Goal: Find specific page/section: Find specific page/section

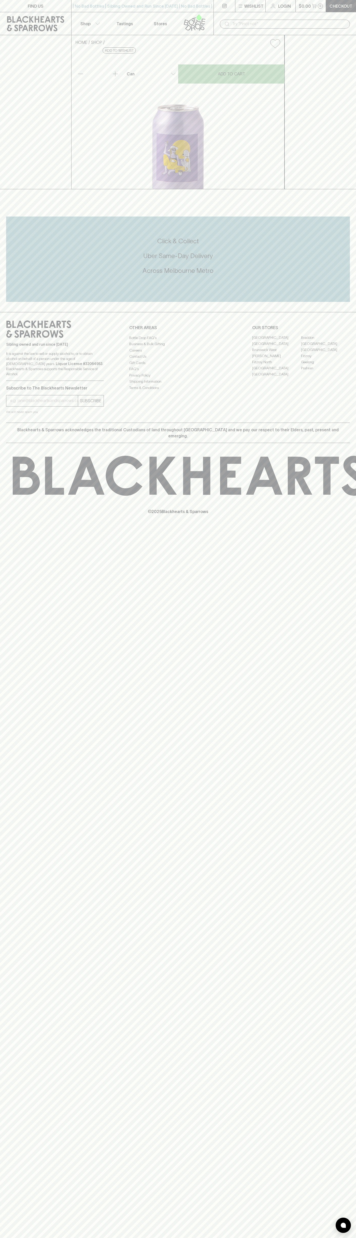
click at [209, 9] on div "| No Bad Bottles | Sibling Owned and Run Since [DATE] | No Bad Bottles | Siblin…" at bounding box center [142, 6] width 143 height 12
click at [342, 1185] on div "FIND US | No Bad Bottles | Sibling Owned and Run Since [DATE] | No Bad Bottles …" at bounding box center [178, 619] width 356 height 1238
click at [320, 1237] on html "FIND US | No Bad Bottles | Sibling Owned and Run Since [DATE] | No Bad Bottles …" at bounding box center [178, 619] width 356 height 1238
click at [16, 802] on div "FIND US | No Bad Bottles | Sibling Owned and Run Since [DATE] | No Bad Bottles …" at bounding box center [178, 619] width 356 height 1238
